Goal: Task Accomplishment & Management: Manage account settings

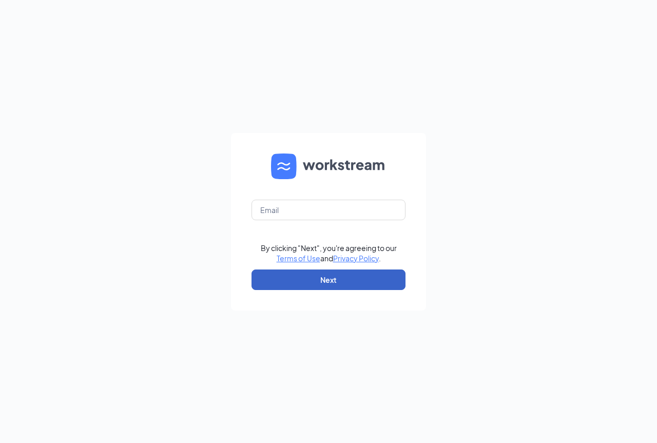
click at [320, 281] on button "Next" at bounding box center [329, 280] width 154 height 21
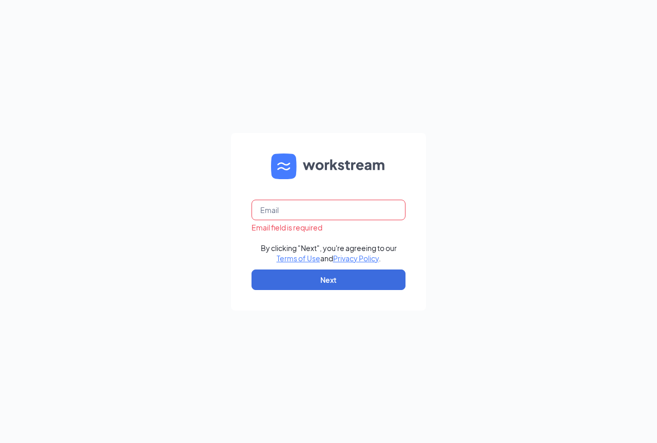
click at [315, 217] on input "text" at bounding box center [329, 210] width 154 height 21
type input "kalkaskabk@northwindinv.com"
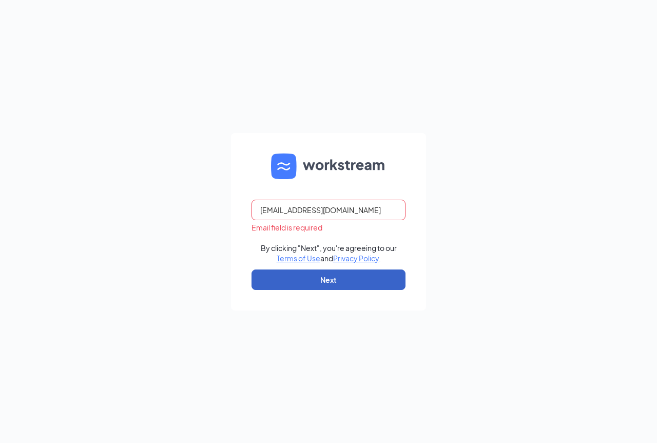
click at [346, 279] on button "Next" at bounding box center [329, 280] width 154 height 21
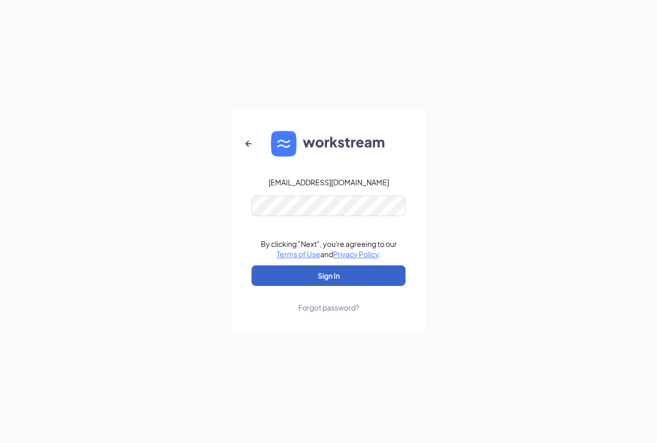
click at [340, 272] on button "Sign In" at bounding box center [329, 275] width 154 height 21
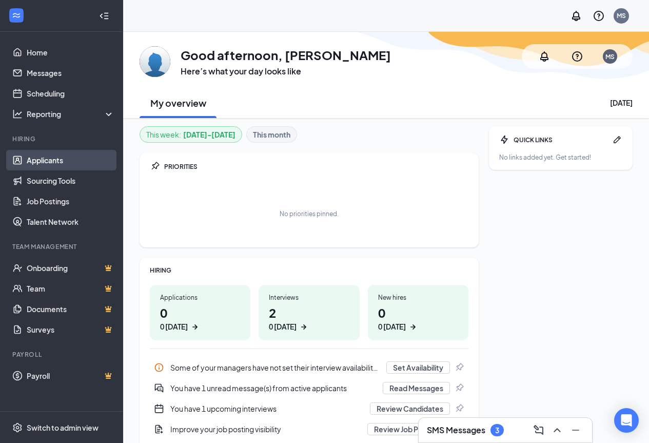
click at [50, 158] on link "Applicants" at bounding box center [71, 160] width 88 height 21
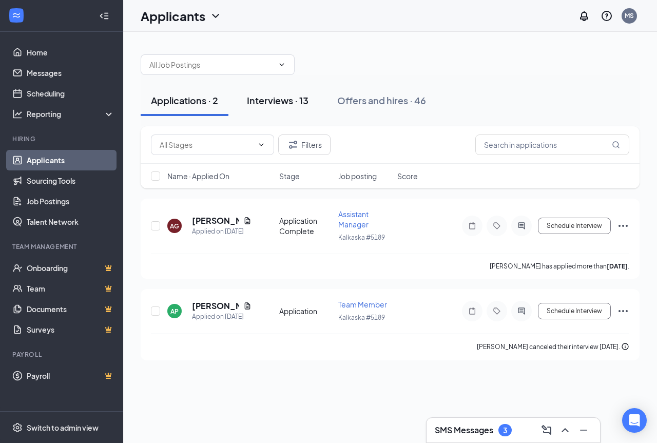
click at [274, 104] on div "Interviews · 13" at bounding box center [278, 100] width 62 height 13
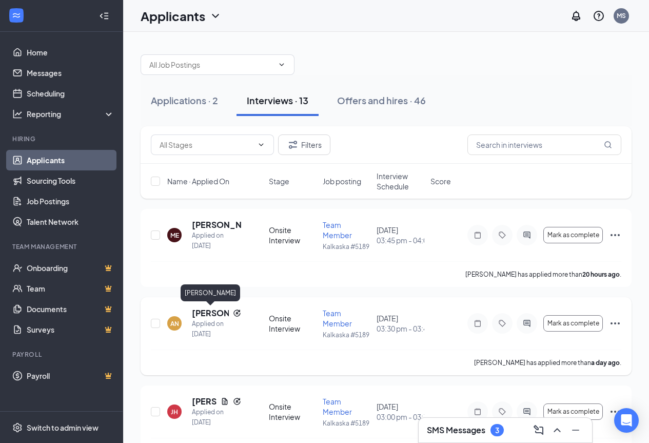
click at [217, 313] on h5 "[PERSON_NAME]" at bounding box center [210, 313] width 37 height 11
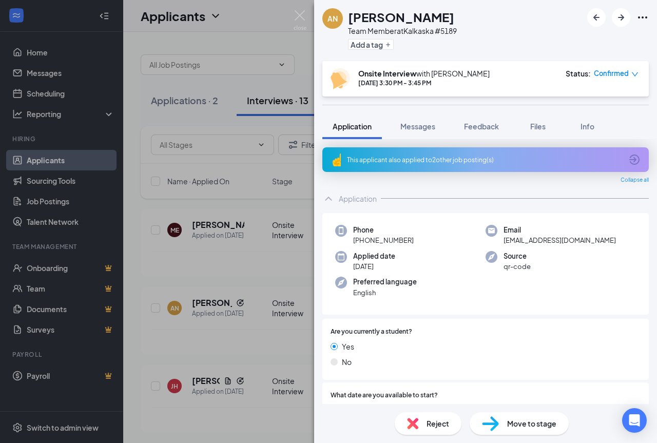
click at [422, 426] on div "Reject" at bounding box center [428, 423] width 67 height 23
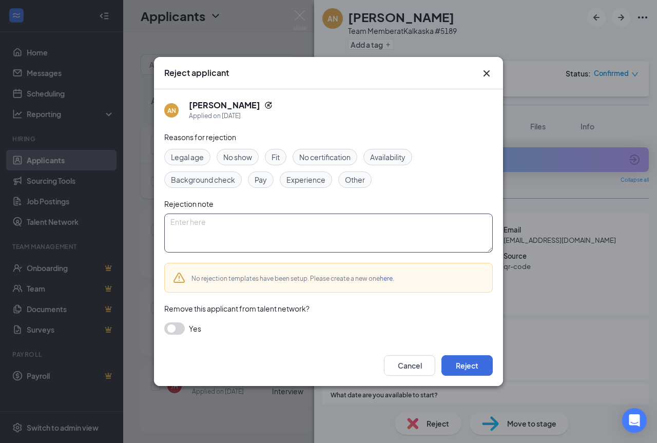
click at [207, 224] on textarea at bounding box center [328, 233] width 329 height 39
click at [233, 156] on span "No show" at bounding box center [237, 156] width 29 height 11
click at [179, 328] on button "button" at bounding box center [174, 328] width 21 height 12
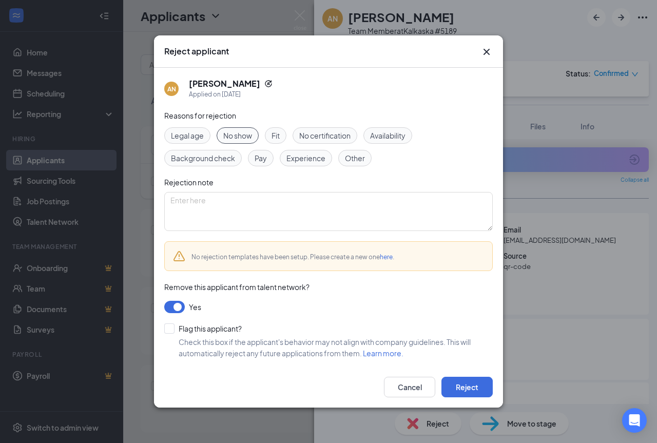
drag, startPoint x: 172, startPoint y: 331, endPoint x: 177, endPoint y: 334, distance: 5.6
click at [172, 331] on input "Flag this applicant?" at bounding box center [203, 328] width 78 height 10
checkbox input "true"
drag, startPoint x: 466, startPoint y: 388, endPoint x: 468, endPoint y: 412, distance: 24.2
click at [466, 390] on button "Reject" at bounding box center [467, 387] width 51 height 21
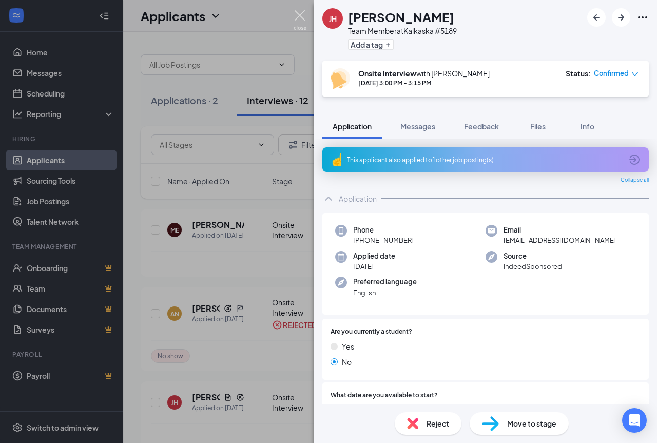
click at [295, 18] on img at bounding box center [300, 20] width 13 height 20
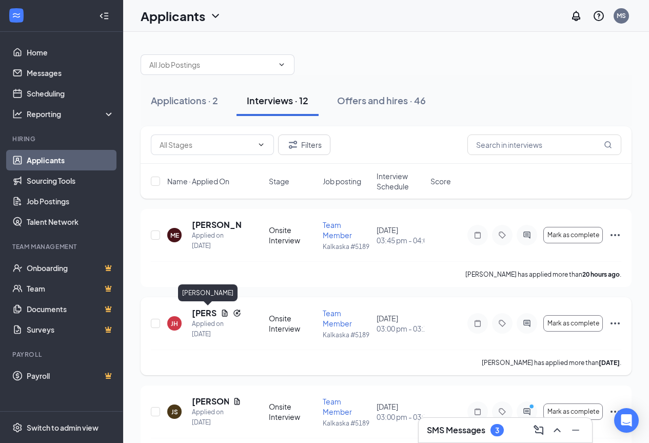
click at [215, 316] on h5 "[PERSON_NAME]" at bounding box center [204, 313] width 25 height 11
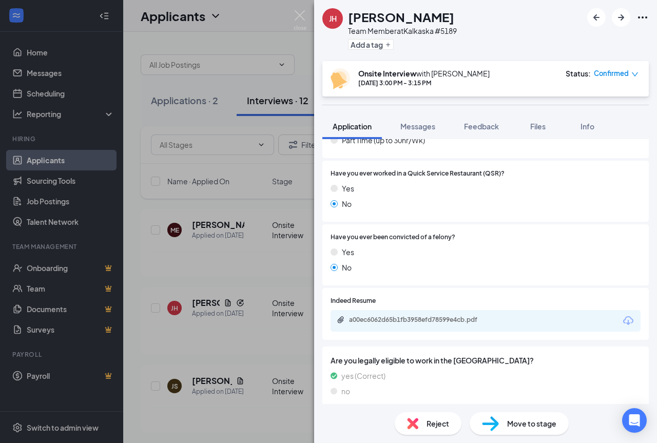
scroll to position [572, 0]
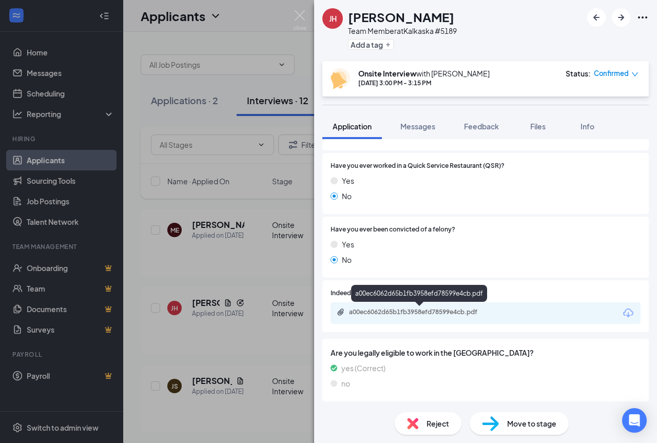
click at [404, 314] on div "a00ec6062d65b1fb3958efd78599e4cb.pdf" at bounding box center [421, 312] width 144 height 8
